Goal: Obtain resource: Download file/media

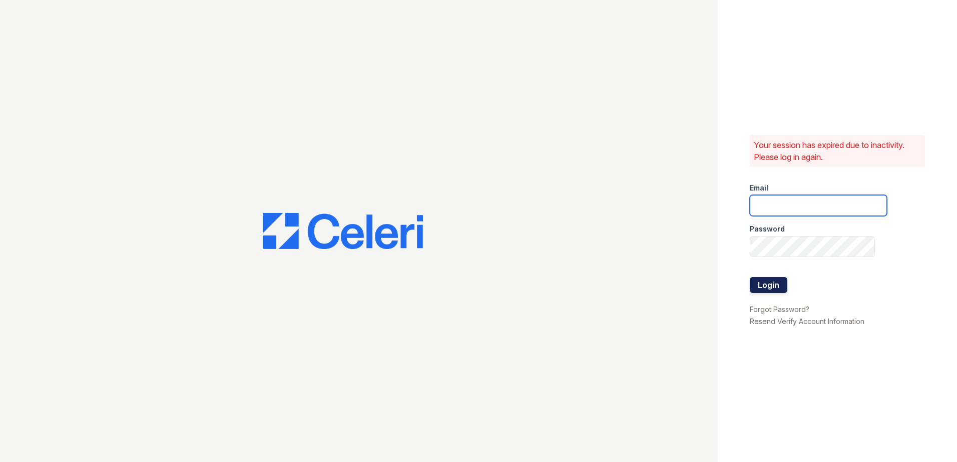
type input "fabiola@redwood-property.com"
click at [761, 282] on button "Login" at bounding box center [769, 285] width 38 height 16
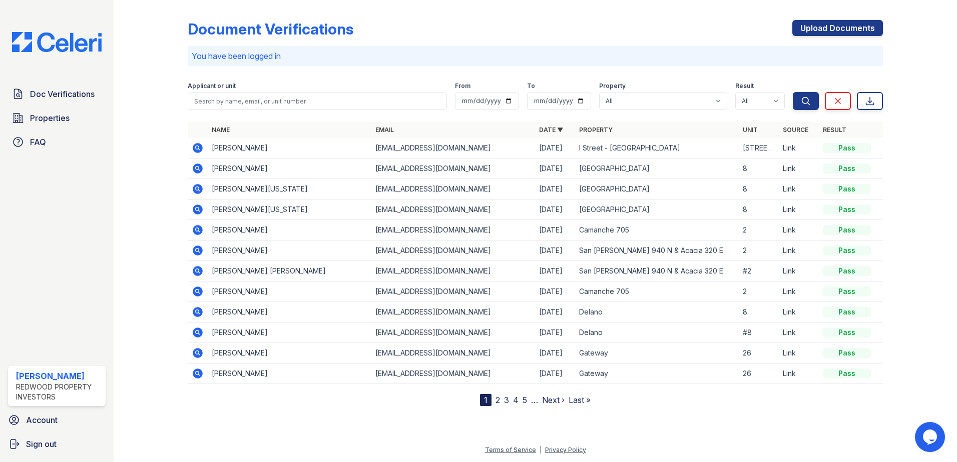
click at [198, 146] on icon at bounding box center [198, 148] width 12 height 12
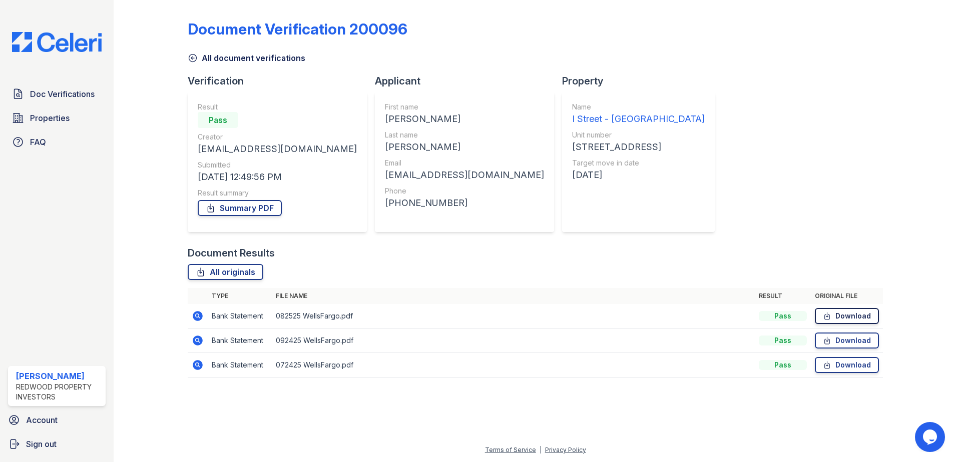
click at [862, 313] on link "Download" at bounding box center [847, 316] width 64 height 16
click at [240, 208] on link "Summary PDF" at bounding box center [240, 208] width 84 height 16
click at [52, 94] on span "Doc Verifications" at bounding box center [62, 94] width 65 height 12
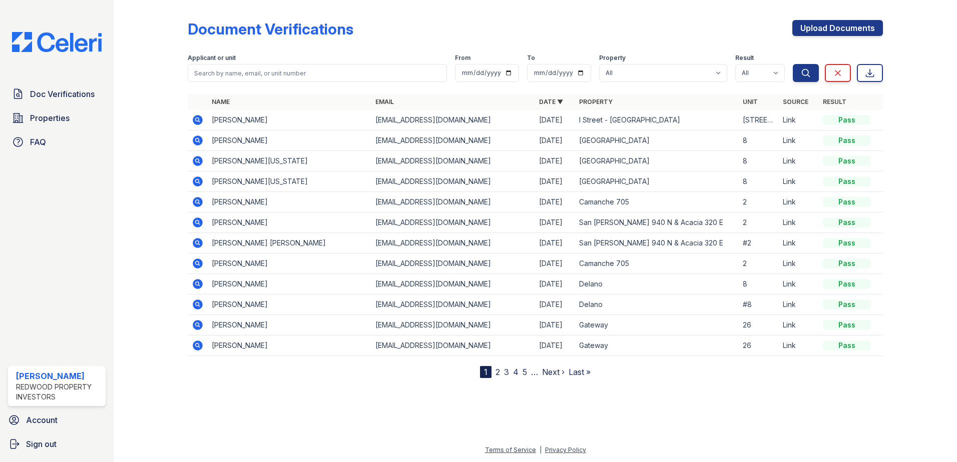
click at [497, 373] on link "2" at bounding box center [497, 372] width 5 height 10
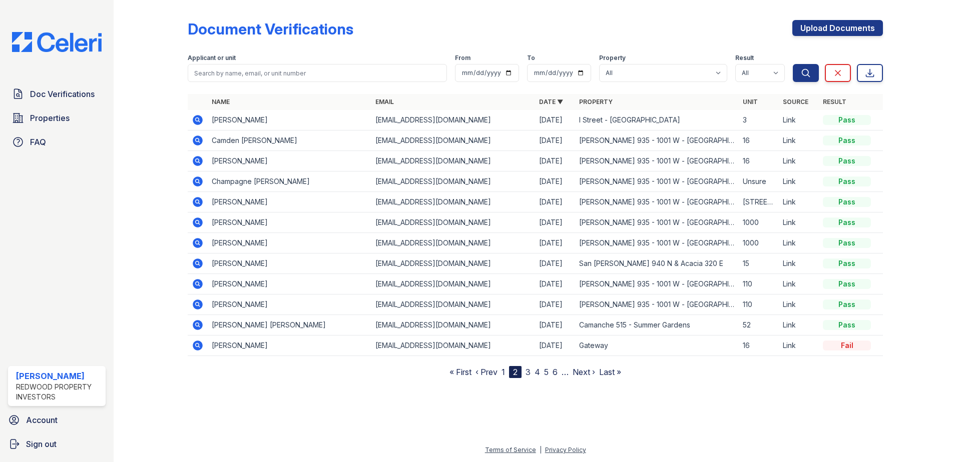
click at [503, 373] on link "1" at bounding box center [503, 372] width 4 height 10
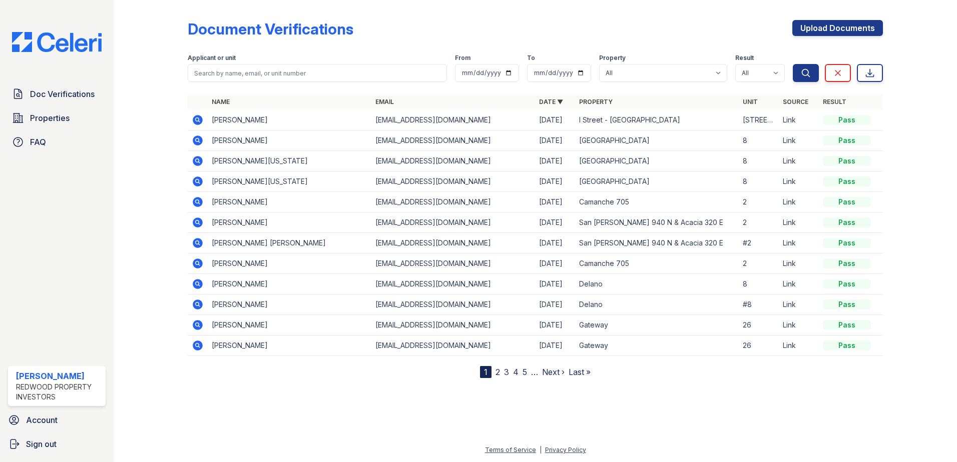
click at [499, 372] on link "2" at bounding box center [497, 372] width 5 height 10
